Goal: Information Seeking & Learning: Learn about a topic

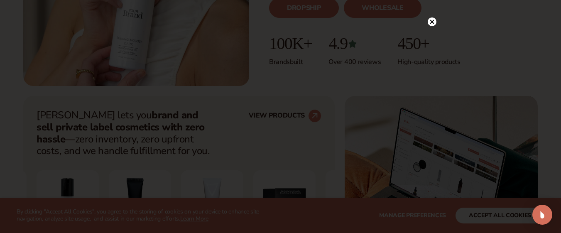
click at [430, 22] on circle at bounding box center [432, 21] width 9 height 9
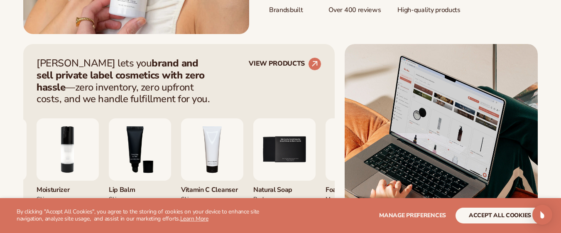
scroll to position [374, 0]
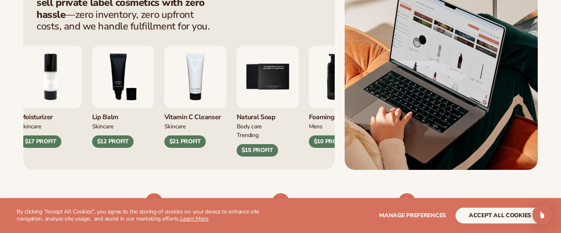
click at [200, 92] on img "4 / 9" at bounding box center [195, 77] width 62 height 62
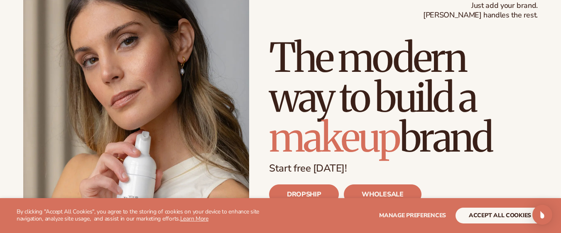
scroll to position [0, 0]
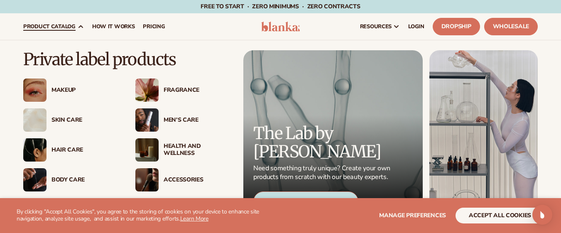
click at [36, 86] on img at bounding box center [34, 89] width 23 height 23
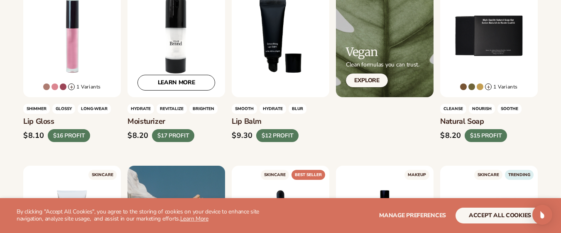
scroll to position [249, 0]
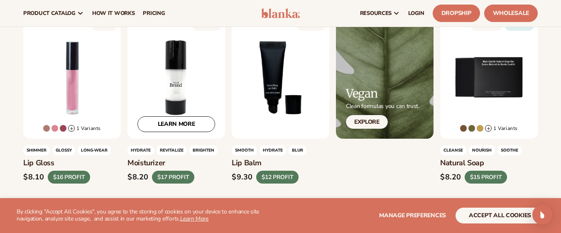
click at [177, 89] on div "LEARN MORE" at bounding box center [176, 78] width 98 height 122
click at [177, 123] on link "LEARN MORE" at bounding box center [176, 124] width 78 height 16
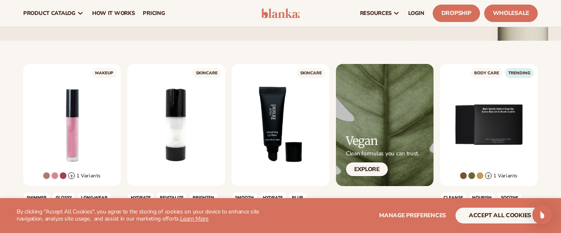
scroll to position [166, 0]
